Goal: Information Seeking & Learning: Learn about a topic

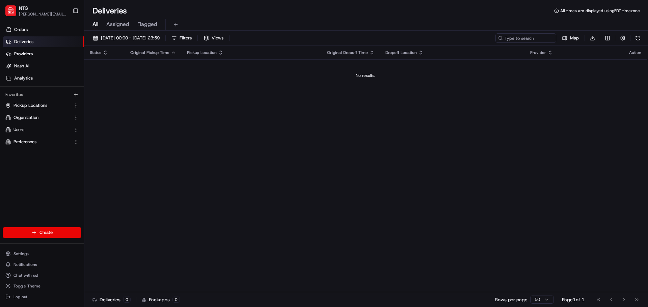
click at [247, 119] on div "Status Original Pickup Time Pickup Location Original Dropoff Time Dropoff Locat…" at bounding box center [365, 169] width 562 height 247
click at [16, 77] on span "Analytics" at bounding box center [23, 78] width 19 height 6
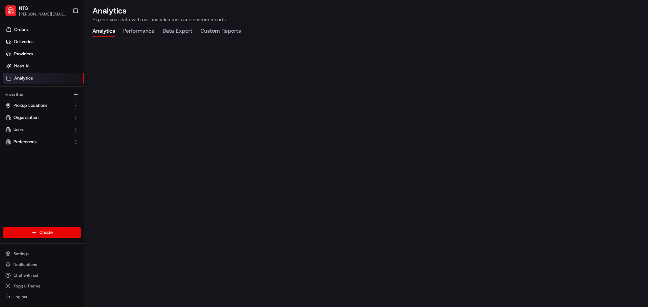
click at [21, 80] on span "Analytics" at bounding box center [23, 78] width 19 height 6
drag, startPoint x: 143, startPoint y: 25, endPoint x: 141, endPoint y: 31, distance: 6.4
click at [143, 25] on div "Analytics Explore your data with our analytics tools and custom reports Analyti…" at bounding box center [365, 153] width 563 height 307
click at [141, 31] on button "Performance" at bounding box center [138, 31] width 31 height 11
